Goal: Transaction & Acquisition: Purchase product/service

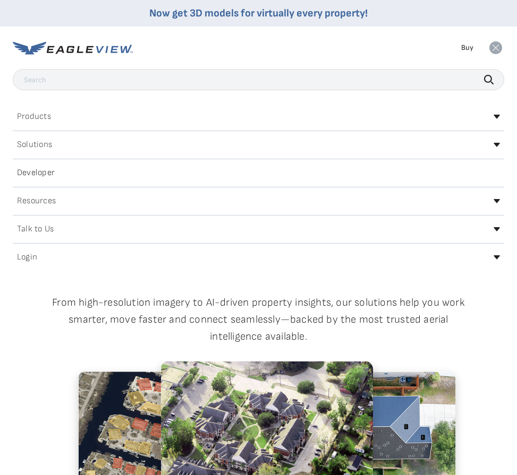
click at [494, 258] on icon at bounding box center [496, 257] width 6 height 4
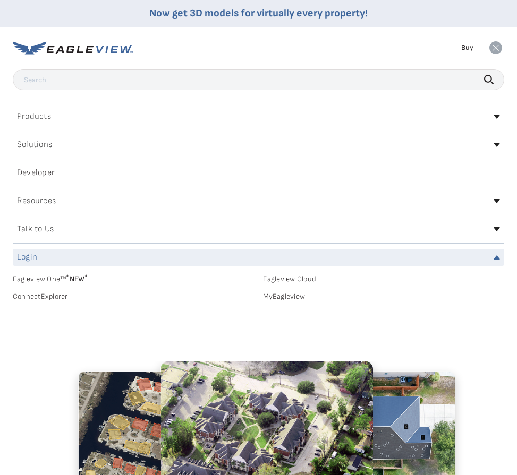
click at [269, 297] on link "MyEagleview" at bounding box center [384, 297] width 242 height 10
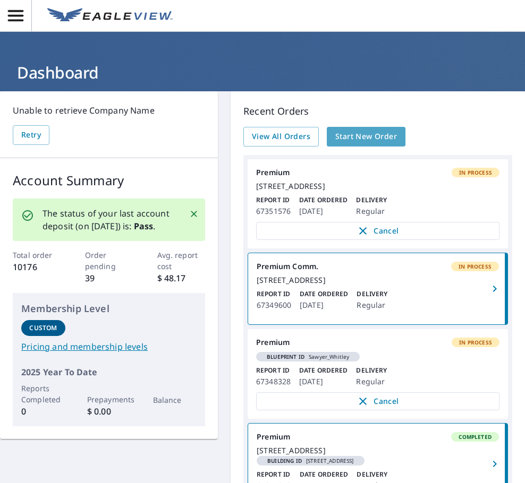
click at [344, 136] on span "Start New Order" at bounding box center [366, 136] width 62 height 13
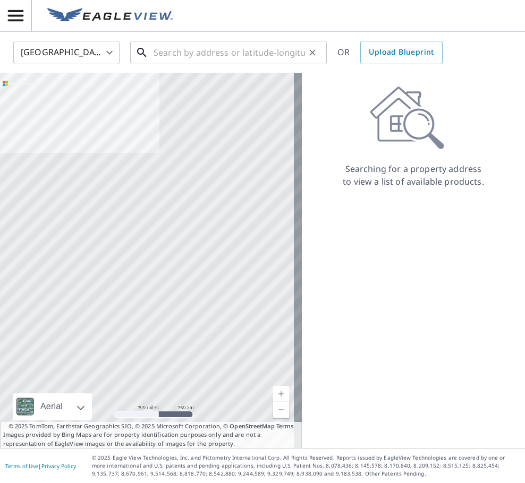
click at [181, 55] on input "text" at bounding box center [228, 53] width 151 height 30
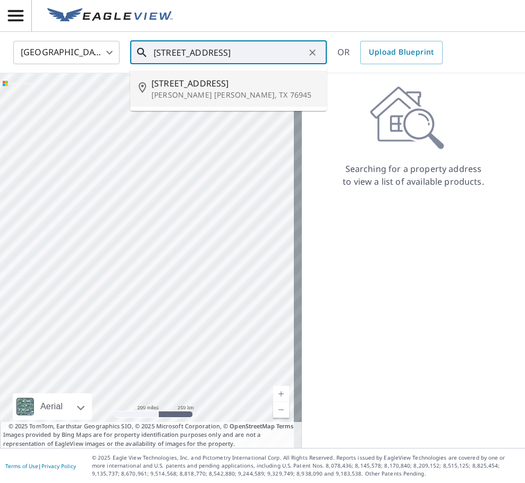
click at [168, 83] on span "[STREET_ADDRESS]" at bounding box center [234, 83] width 167 height 13
type input "[STREET_ADDRESS][PERSON_NAME][PERSON_NAME]"
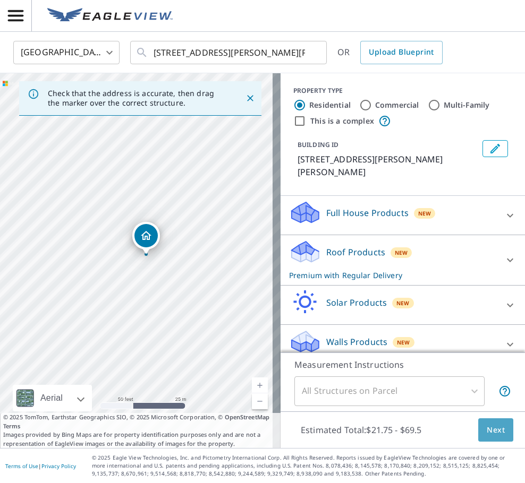
click at [497, 434] on button "Next" at bounding box center [495, 430] width 35 height 24
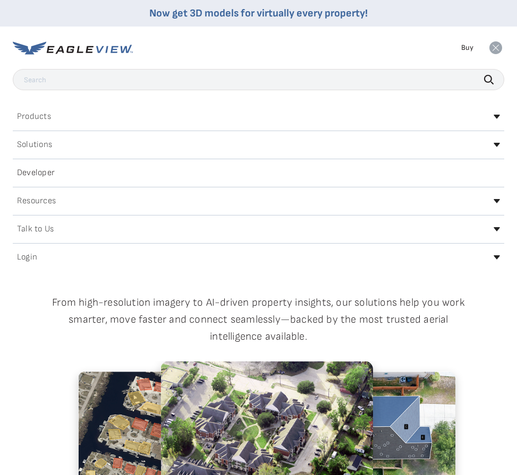
click at [494, 258] on icon at bounding box center [496, 257] width 6 height 4
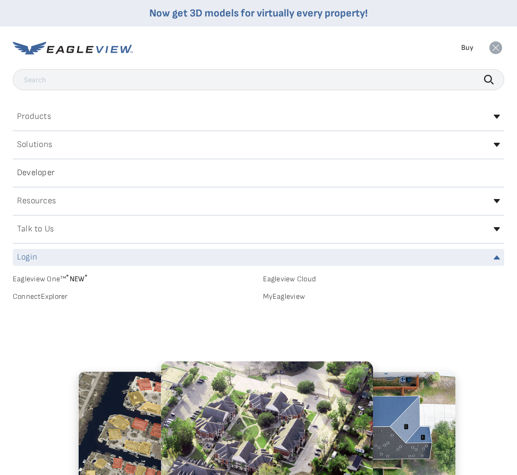
click at [283, 299] on link "MyEagleview" at bounding box center [384, 297] width 242 height 10
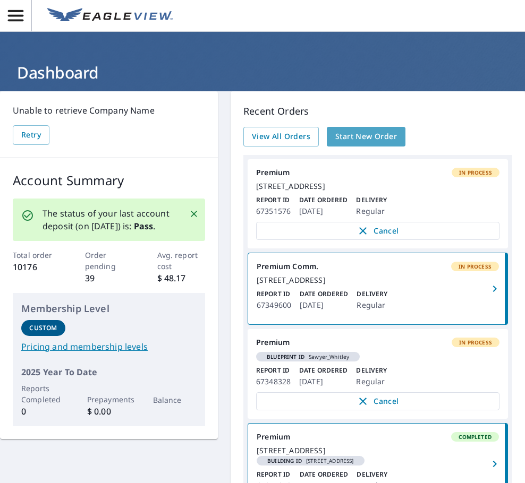
click at [365, 137] on span "Start New Order" at bounding box center [366, 136] width 62 height 13
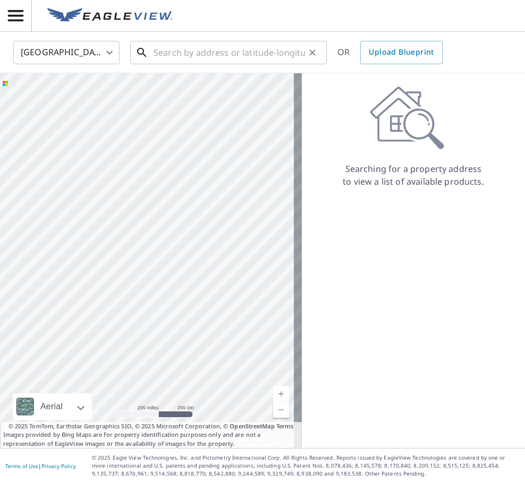
click at [220, 58] on input "text" at bounding box center [228, 53] width 151 height 30
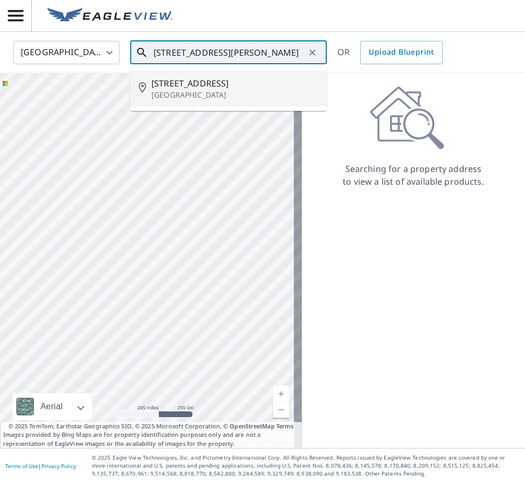
click at [190, 90] on p "San Angelo, TX 76904" at bounding box center [234, 95] width 167 height 11
type input "4701 Timber Ridge Dr San Angelo, TX 76904"
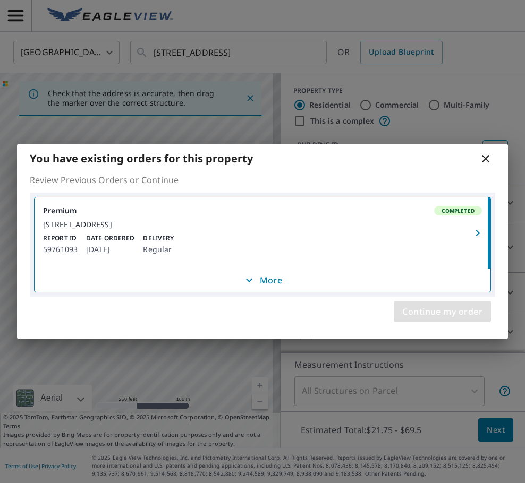
click at [440, 314] on span "Continue my order" at bounding box center [442, 311] width 80 height 15
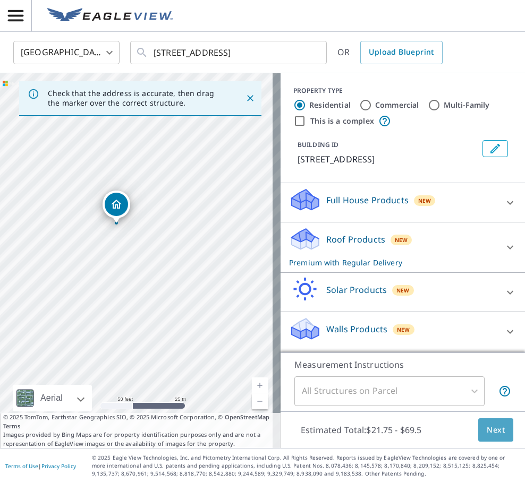
click at [489, 431] on span "Next" at bounding box center [495, 430] width 18 height 13
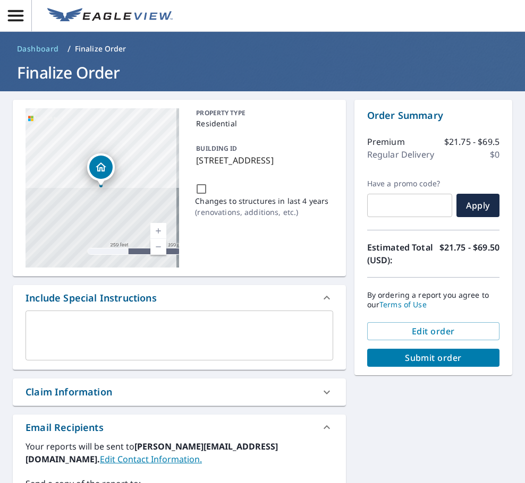
click at [408, 361] on span "Submit order" at bounding box center [432, 358] width 115 height 12
checkbox input "true"
